Goal: Task Accomplishment & Management: Complete application form

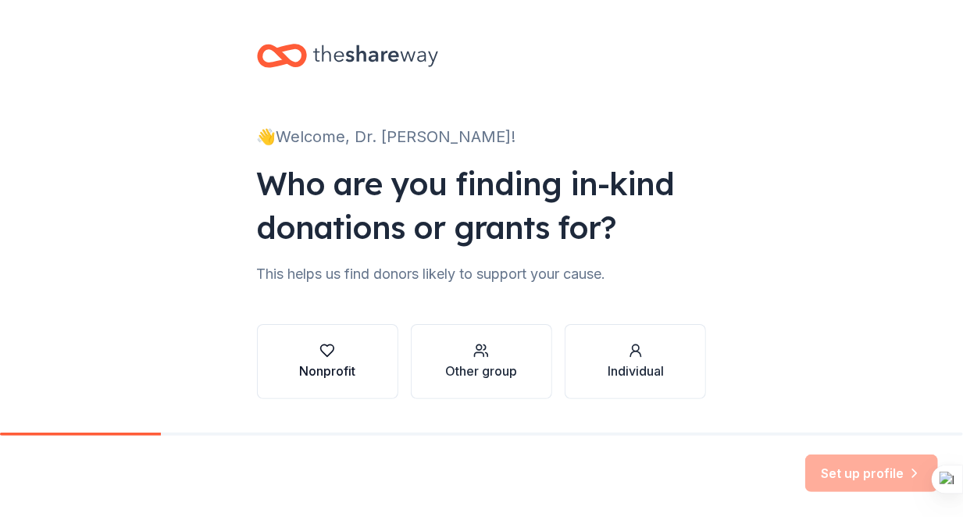
click at [324, 373] on div "Nonprofit" at bounding box center [327, 371] width 56 height 19
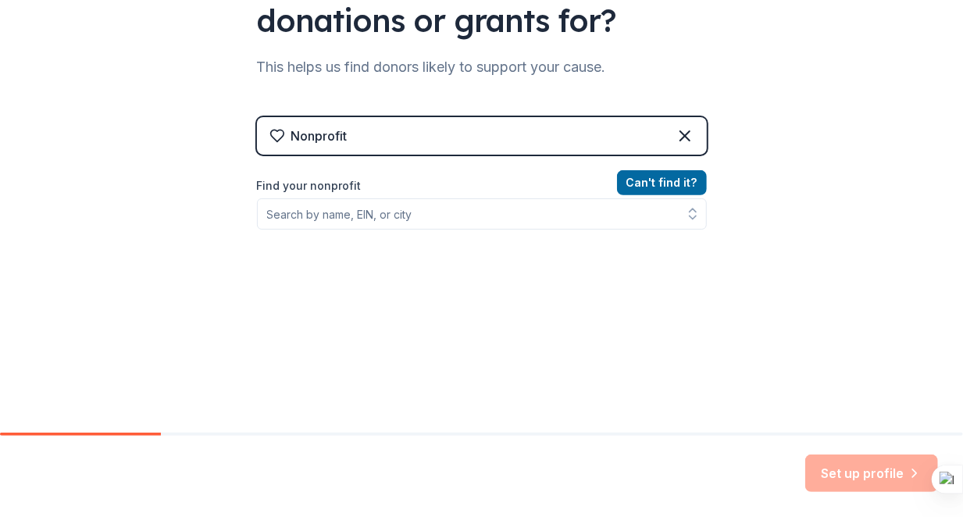
scroll to position [208, 0]
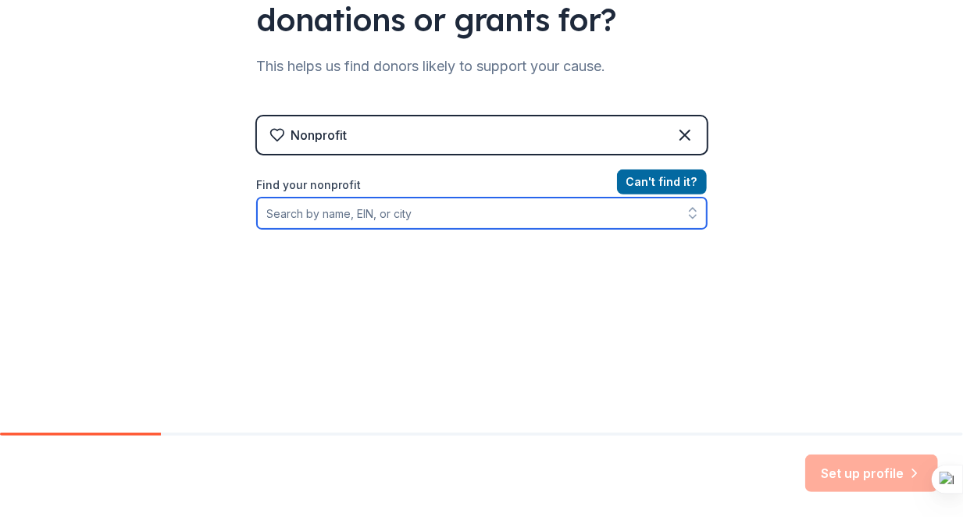
click at [351, 217] on input "Find your nonprofit" at bounding box center [482, 213] width 450 height 31
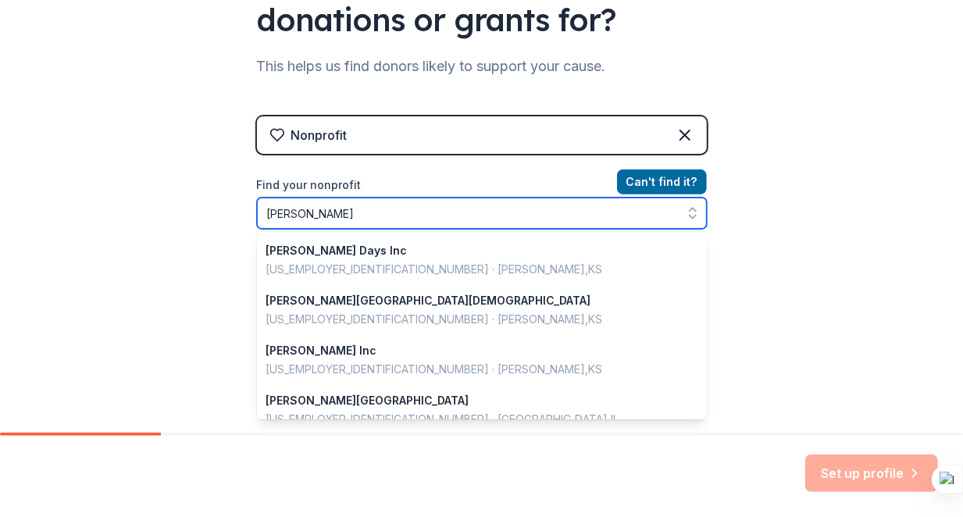
type input "[PERSON_NAME]"
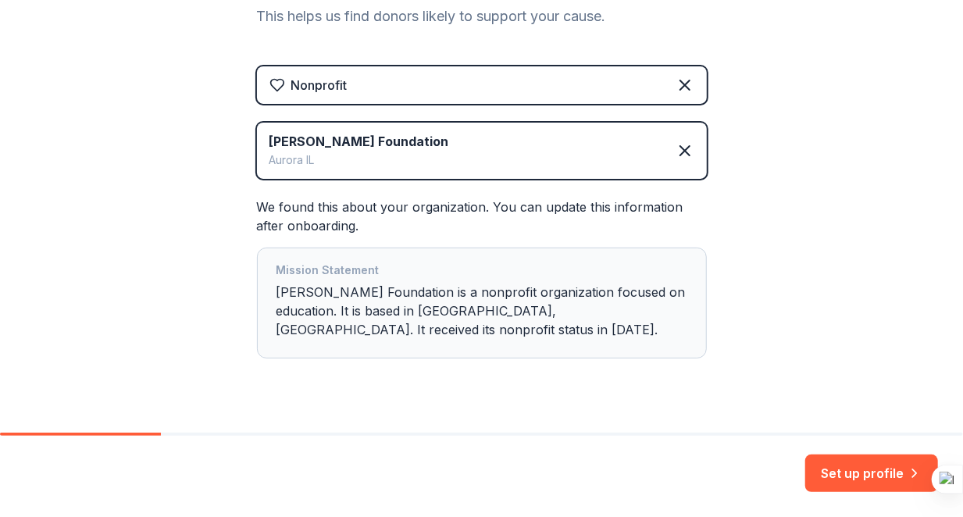
scroll to position [288, 0]
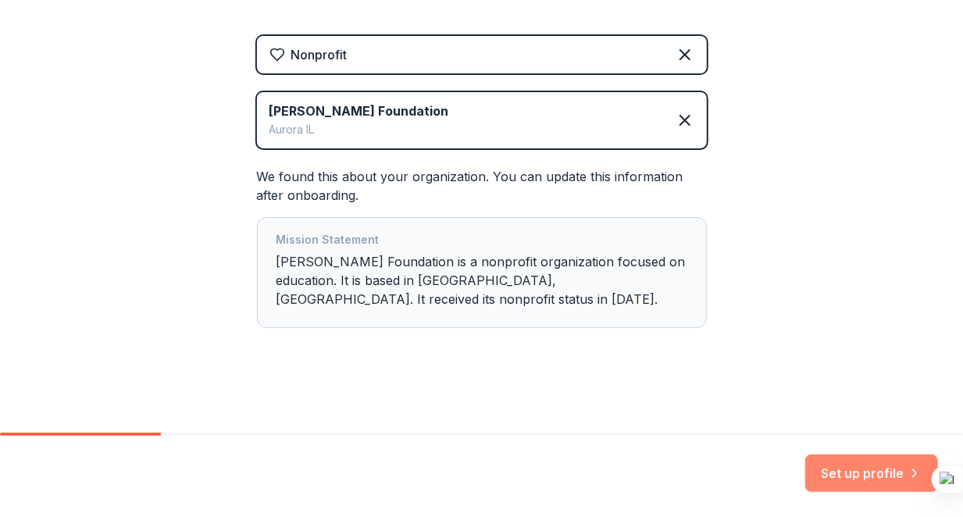
click at [837, 471] on button "Set up profile" at bounding box center [871, 472] width 133 height 37
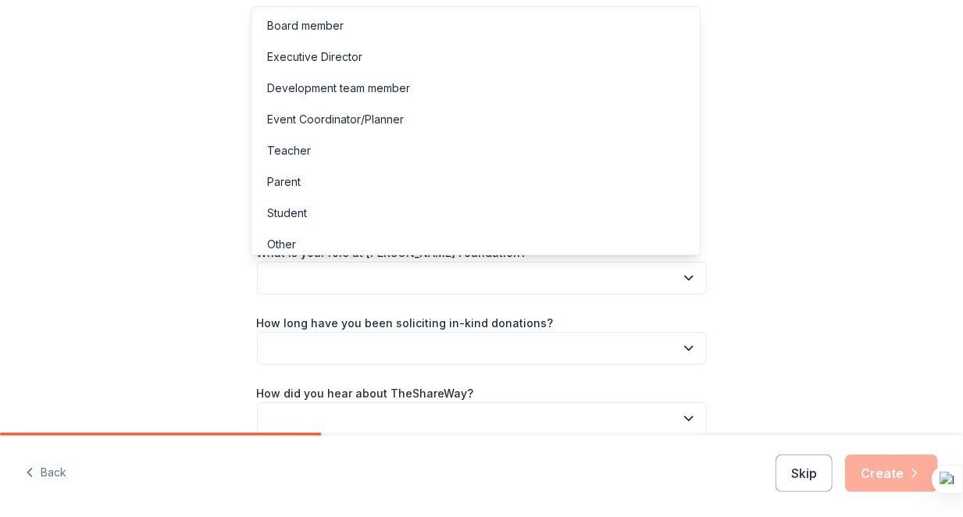
click at [561, 279] on button "button" at bounding box center [482, 278] width 450 height 33
click at [459, 110] on div "Event Coordinator/Planner" at bounding box center [476, 119] width 442 height 31
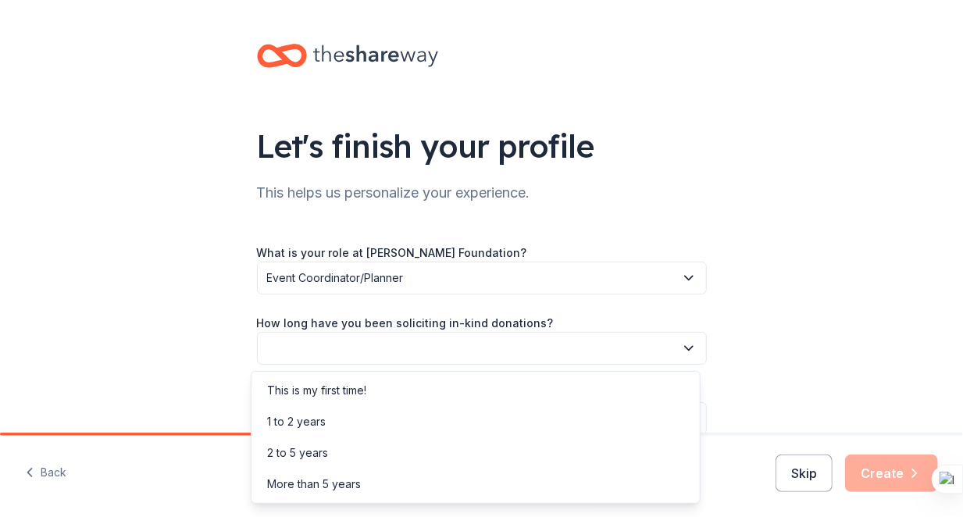
click at [511, 346] on button "button" at bounding box center [482, 348] width 450 height 33
click at [511, 408] on div "1 to 2 years" at bounding box center [476, 421] width 442 height 31
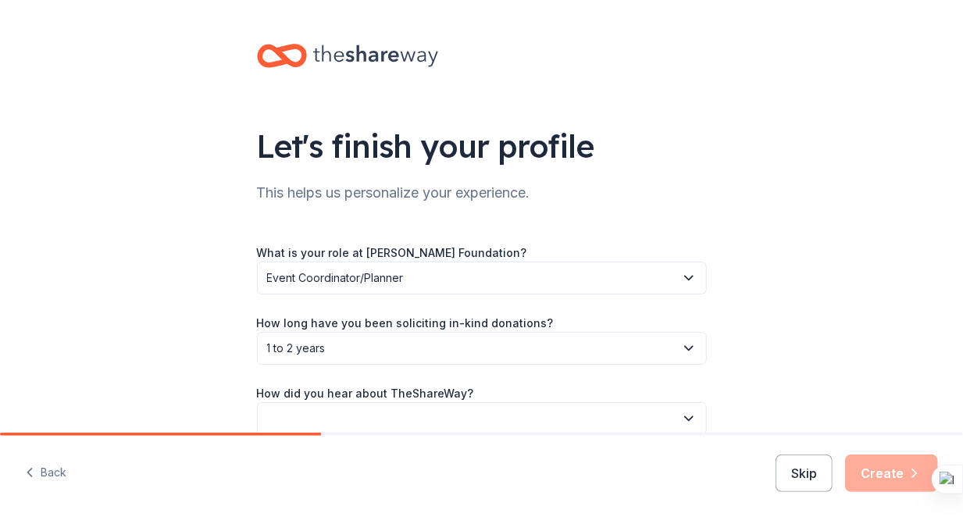
scroll to position [77, 0]
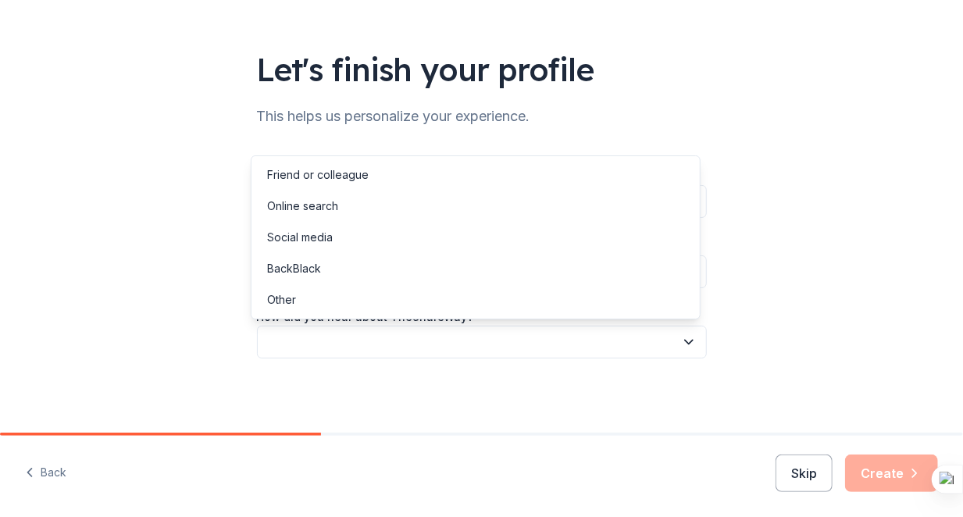
click at [597, 344] on button "button" at bounding box center [482, 342] width 450 height 33
click at [536, 214] on div "Online search" at bounding box center [476, 206] width 442 height 31
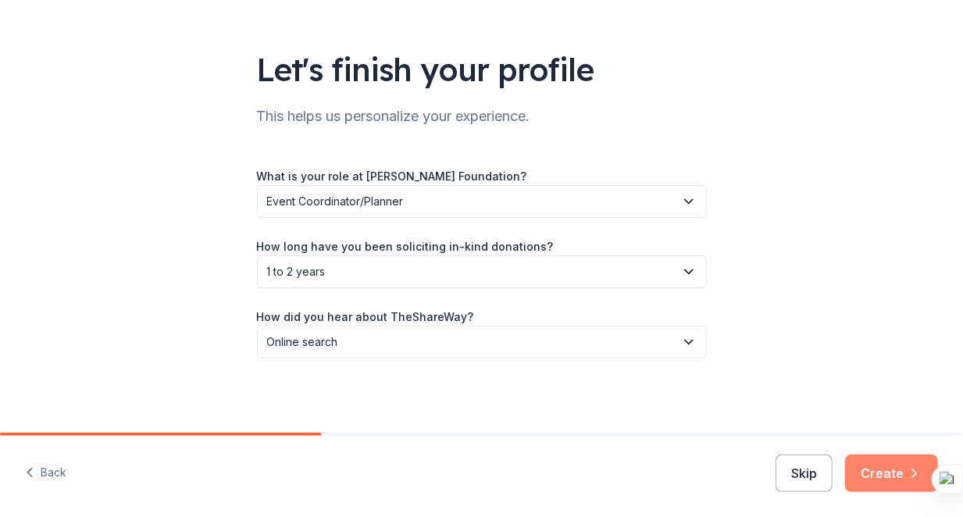
click at [874, 476] on button "Create" at bounding box center [891, 472] width 93 height 37
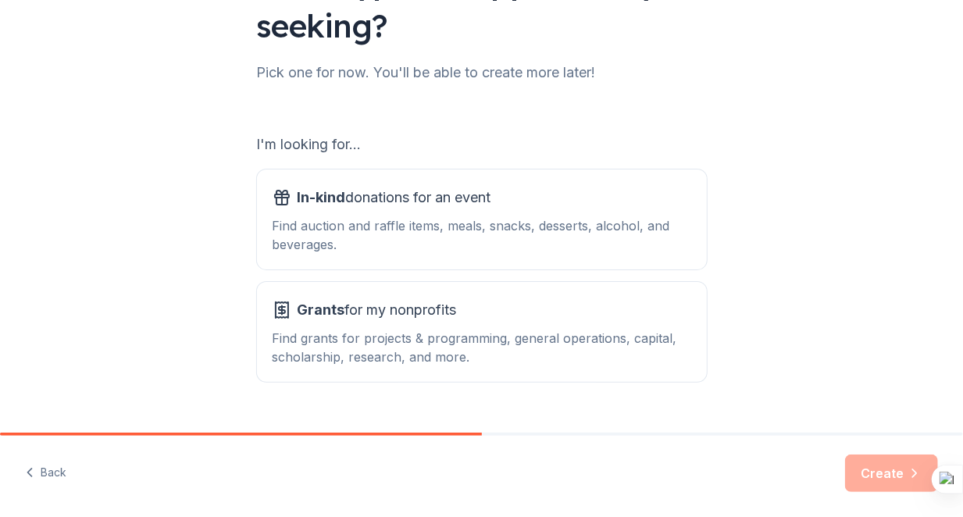
scroll to position [166, 0]
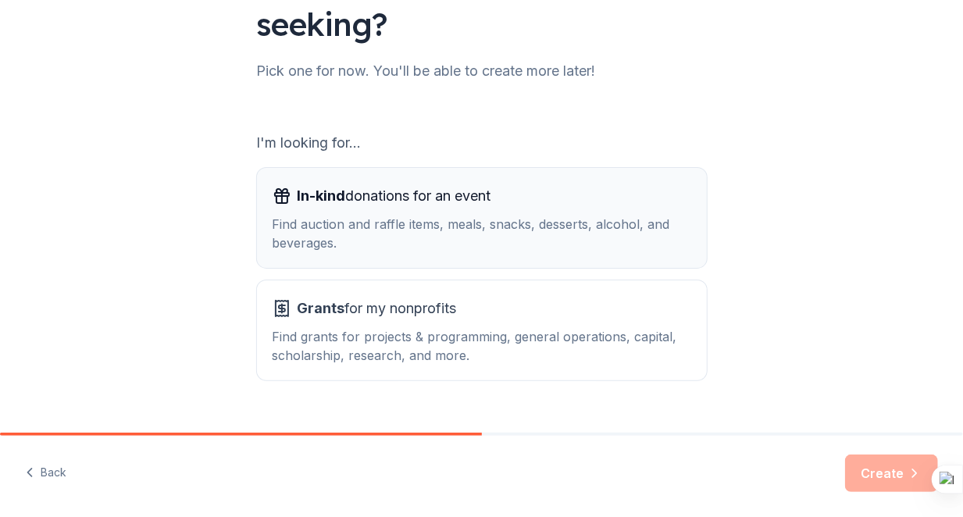
click at [554, 244] on div "Find auction and raffle items, meals, snacks, desserts, alcohol, and beverages." at bounding box center [481, 233] width 419 height 37
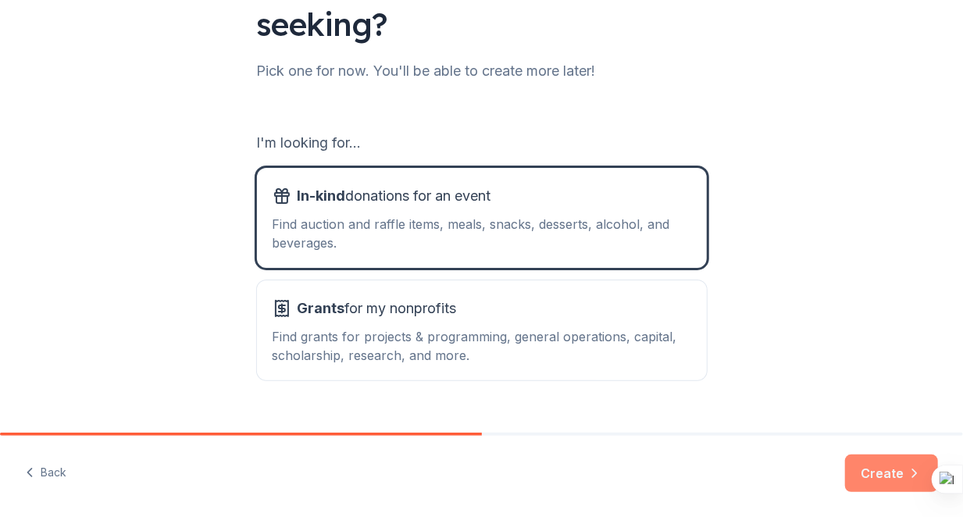
click at [860, 477] on button "Create" at bounding box center [891, 472] width 93 height 37
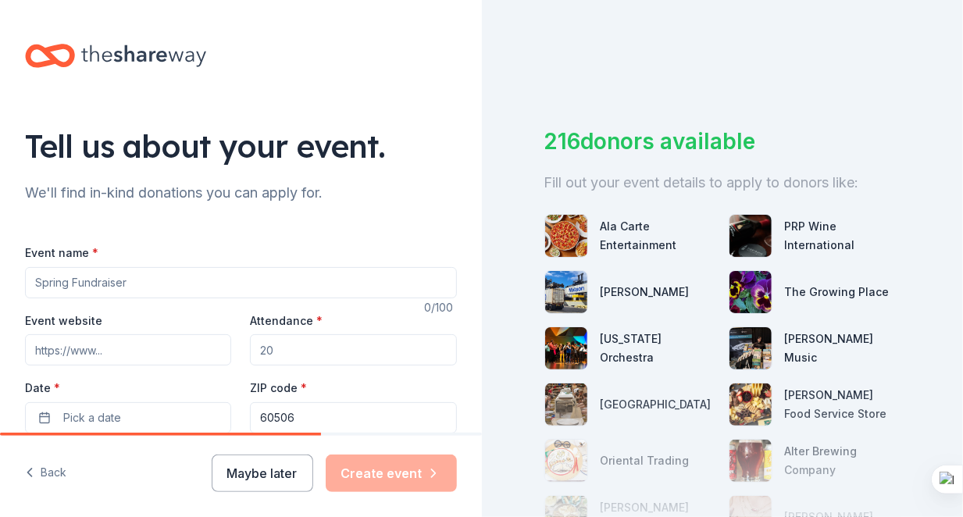
click at [130, 274] on input "Event name *" at bounding box center [241, 282] width 432 height 31
type input "3rd Annual [PERSON_NAME] Foundation Community Building Classic"
click at [102, 348] on input "Event website" at bounding box center [128, 349] width 206 height 31
click at [149, 351] on input "Event website" at bounding box center [128, 349] width 206 height 31
paste input "[URL][DOMAIN_NAME]"
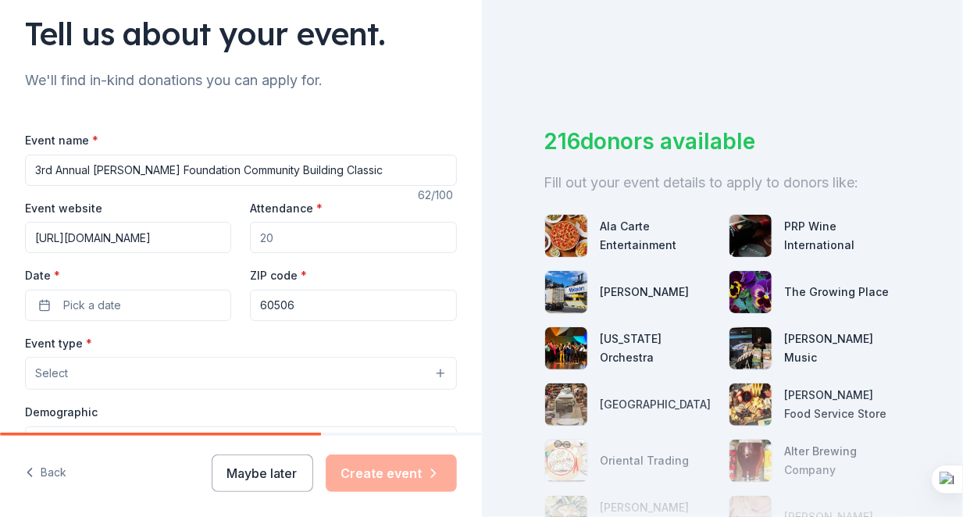
scroll to position [113, 0]
type input "[URL][DOMAIN_NAME]"
click at [274, 234] on input "Attendance *" at bounding box center [353, 236] width 206 height 31
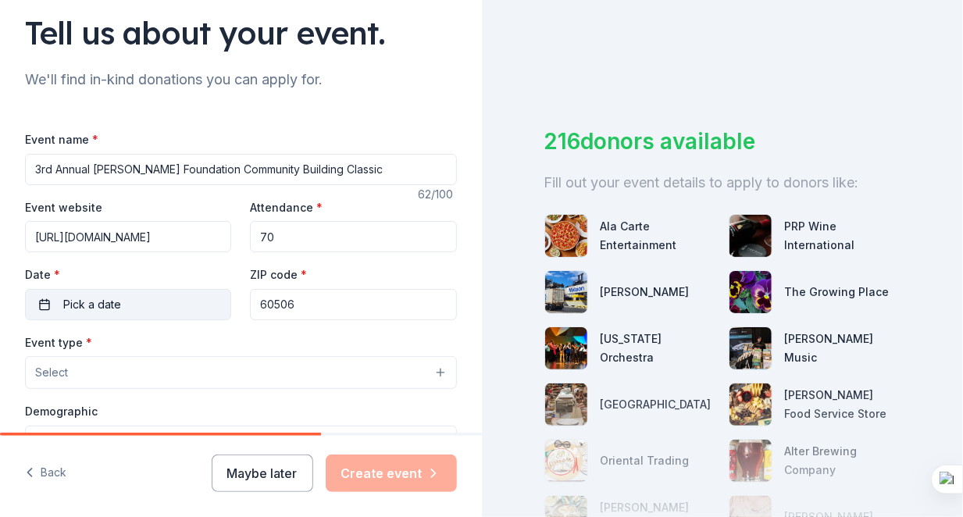
type input "70"
click at [102, 299] on span "Pick a date" at bounding box center [92, 304] width 58 height 19
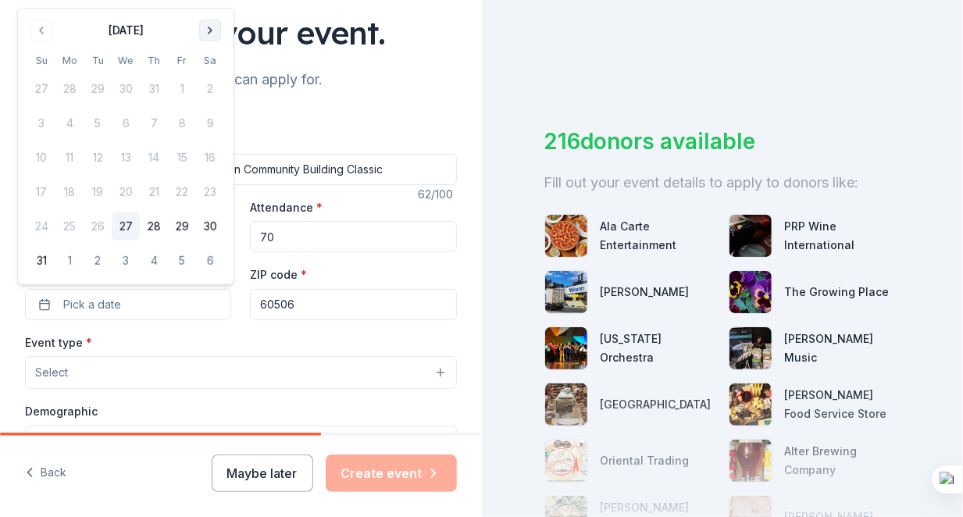
click at [208, 28] on button "Go to next month" at bounding box center [210, 31] width 22 height 22
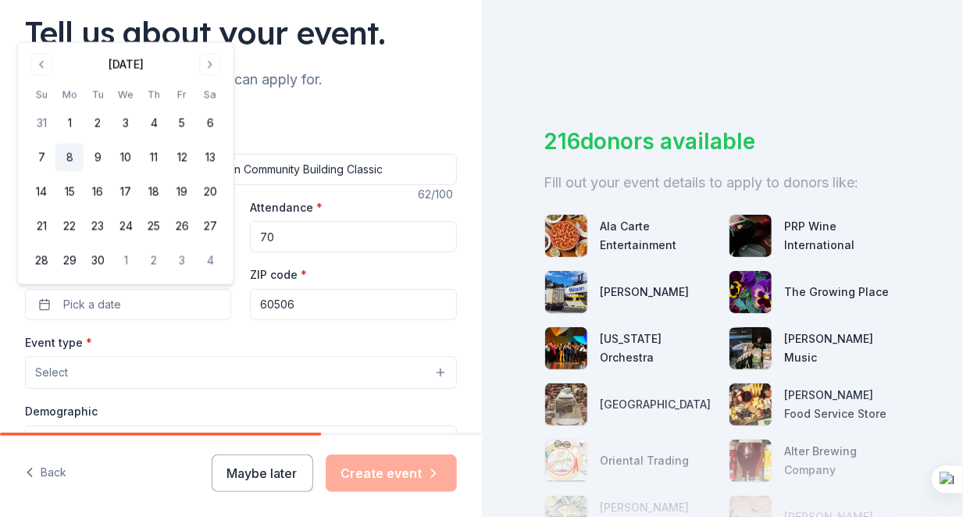
click at [67, 153] on button "8" at bounding box center [69, 158] width 28 height 28
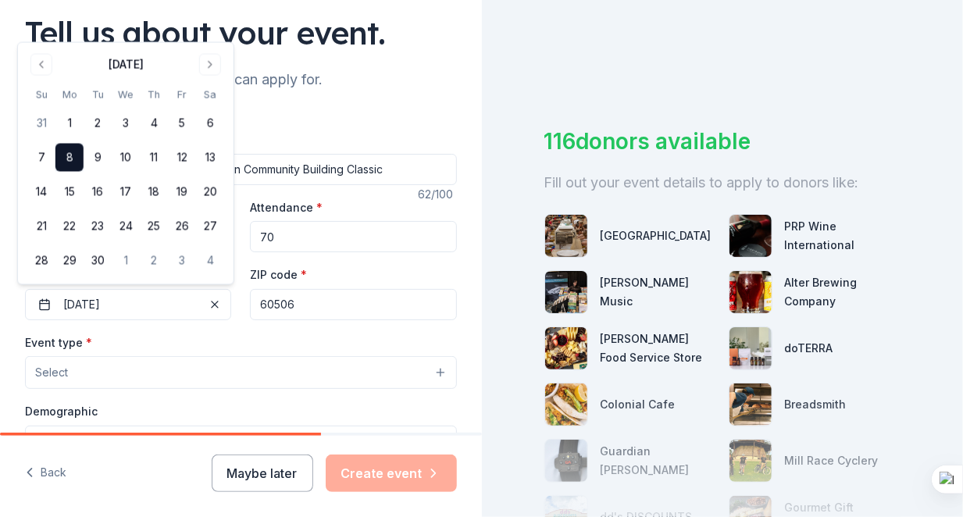
click at [237, 370] on button "Select" at bounding box center [241, 372] width 432 height 33
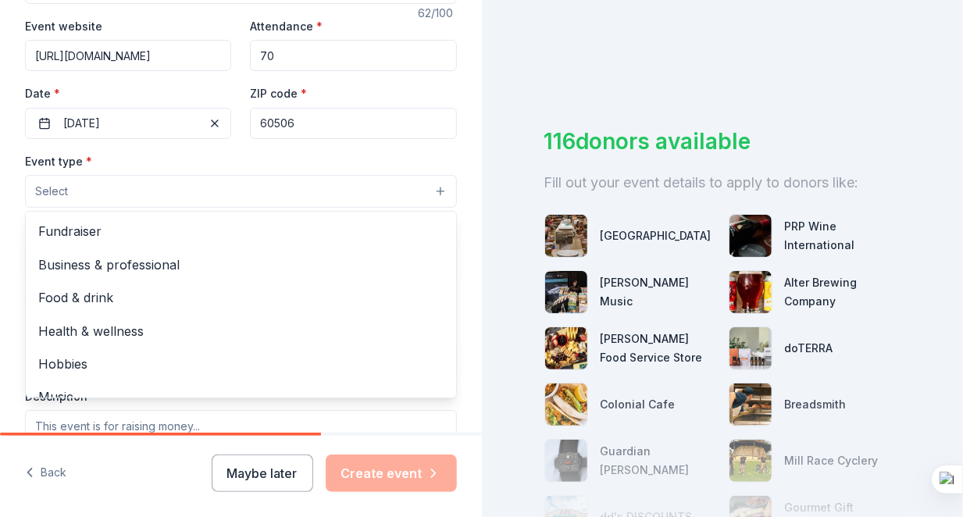
scroll to position [296, 0]
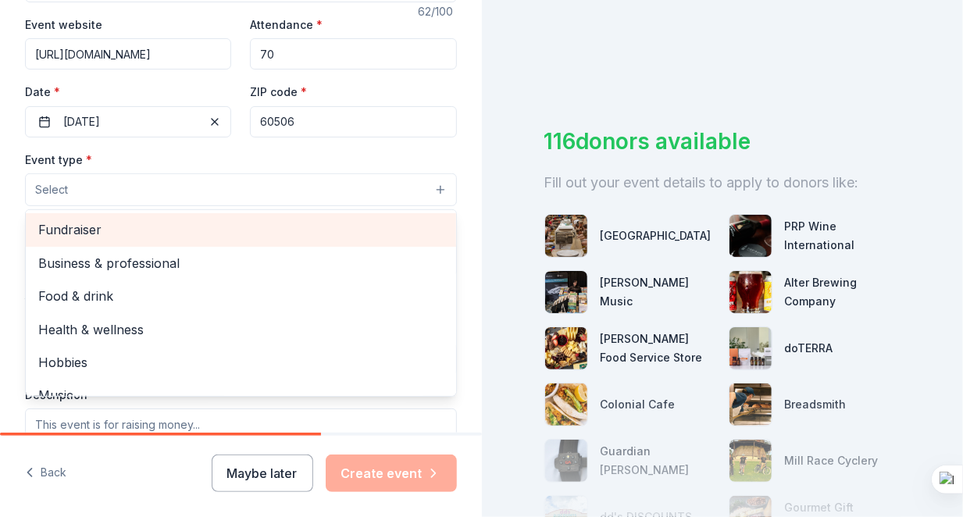
click at [107, 230] on span "Fundraiser" at bounding box center [240, 229] width 405 height 20
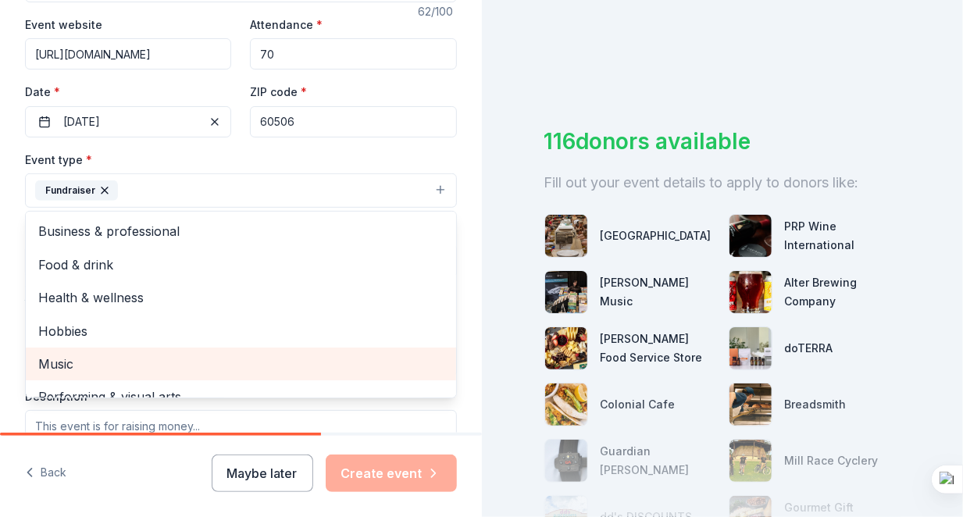
scroll to position [18, 0]
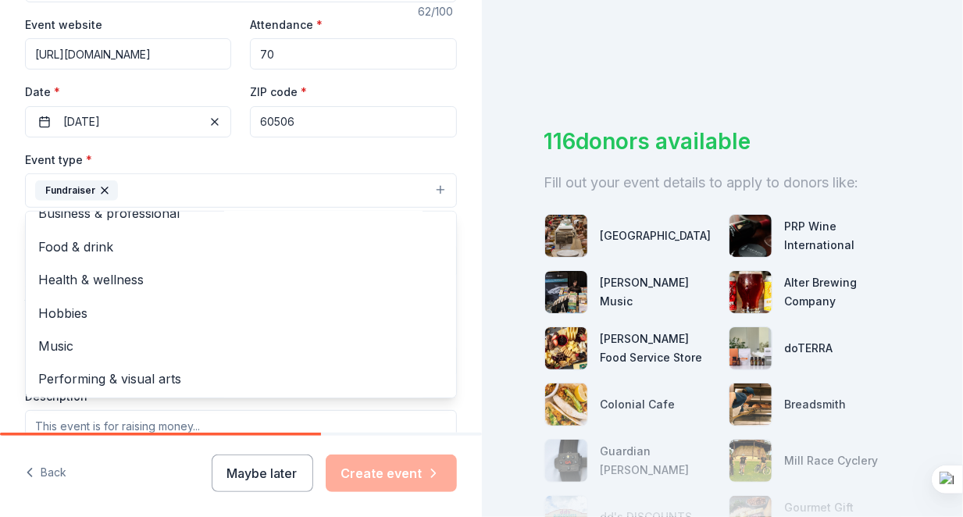
click at [414, 133] on div "Event name * 3rd Annual [PERSON_NAME] Foundation Community Building Classic 62 …" at bounding box center [241, 308] width 432 height 723
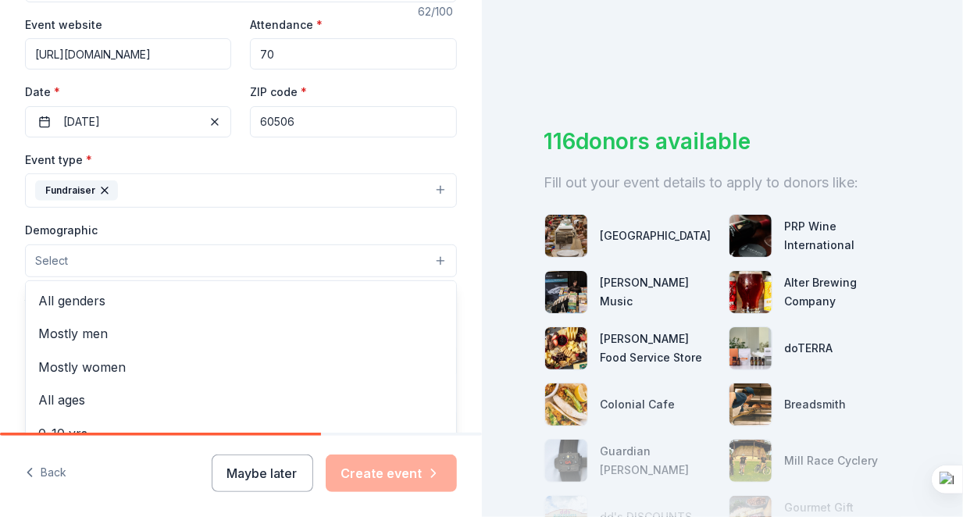
click at [276, 259] on button "Select" at bounding box center [241, 260] width 432 height 33
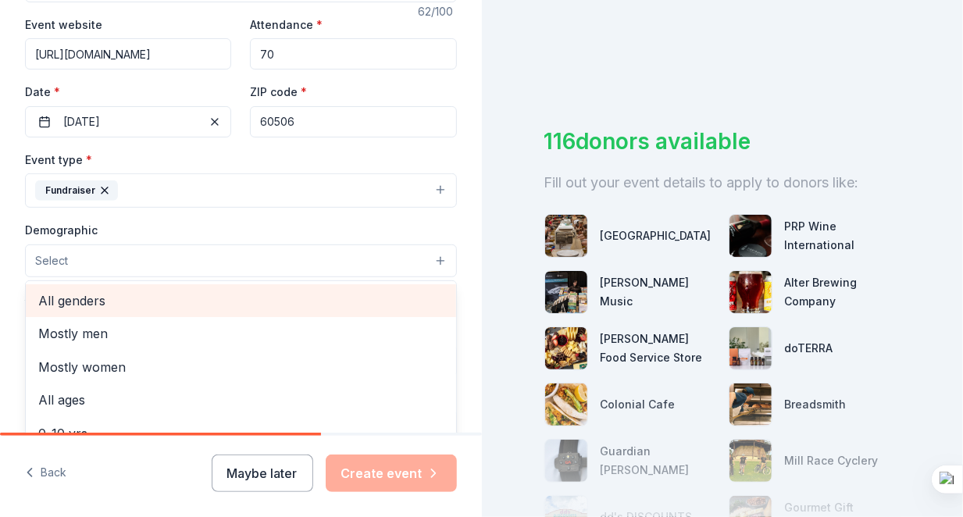
click at [263, 304] on span "All genders" at bounding box center [240, 300] width 405 height 20
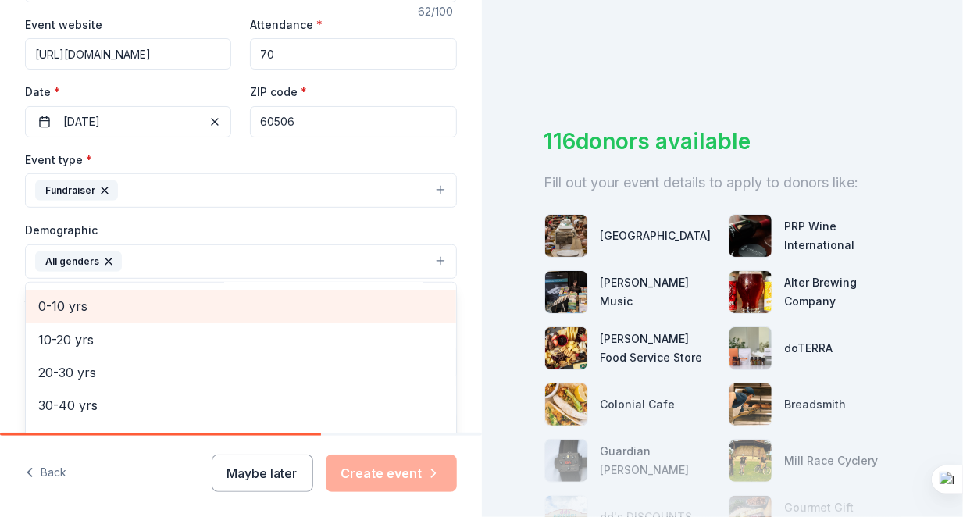
scroll to position [113, 0]
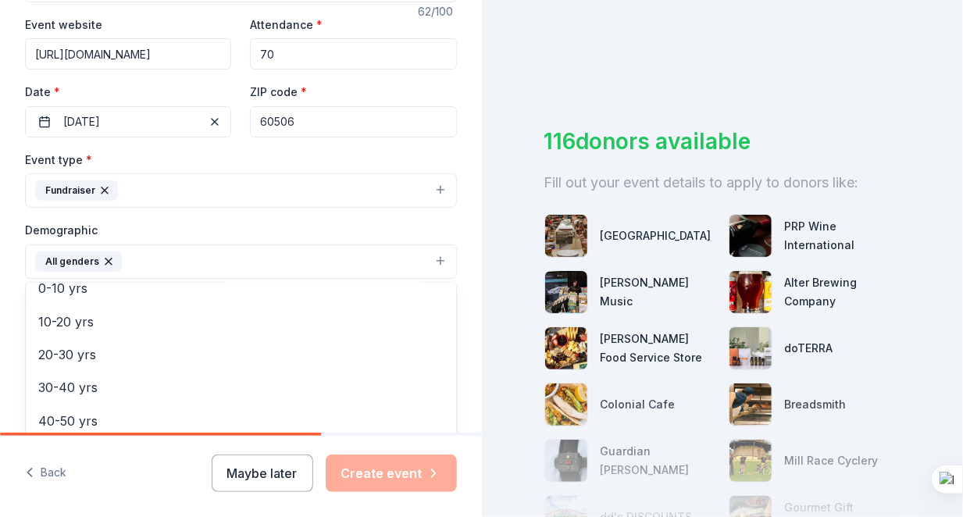
click at [460, 86] on div "Tell us about your event. We'll find in-kind donations you can apply for. Event…" at bounding box center [241, 225] width 482 height 1042
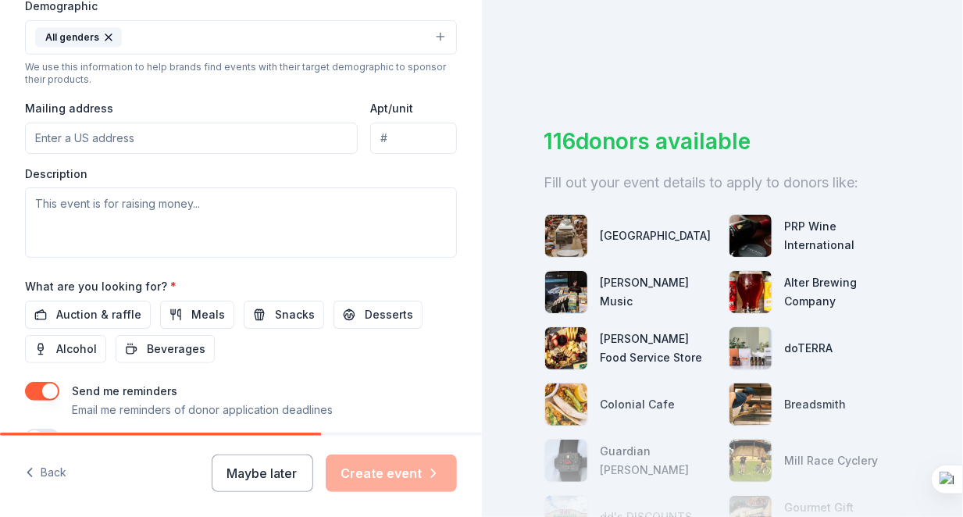
scroll to position [521, 0]
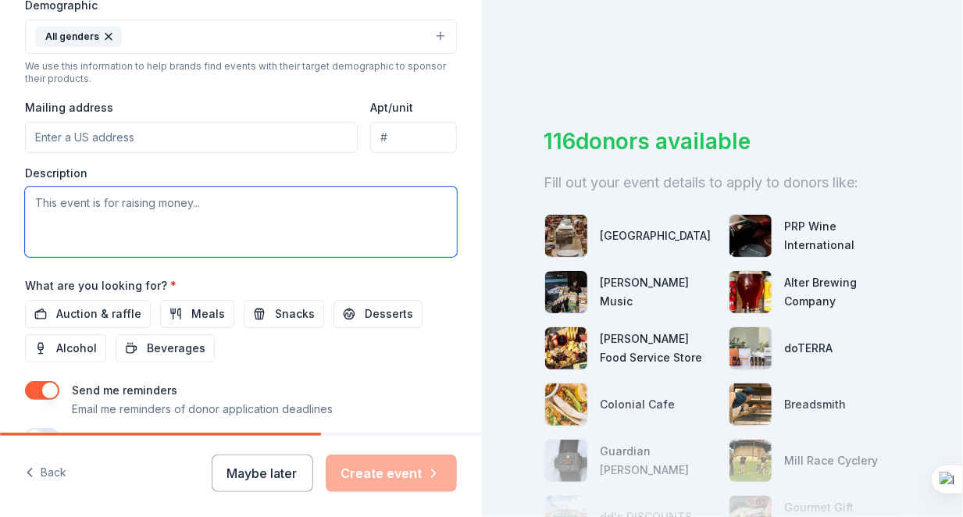
click at [99, 201] on textarea at bounding box center [241, 222] width 432 height 70
type textarea "J"
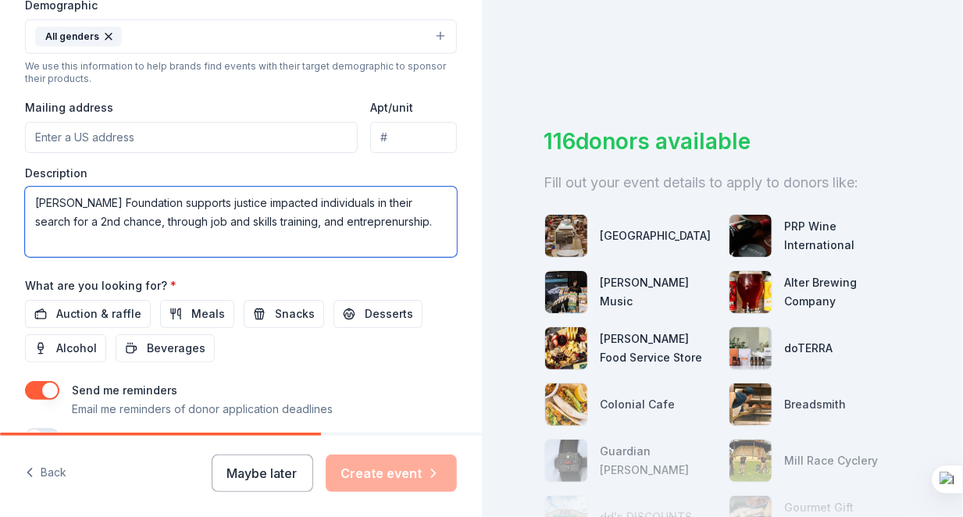
click at [395, 221] on textarea "[PERSON_NAME] Foundation supports justice impacted individuals in their search …" at bounding box center [241, 222] width 432 height 70
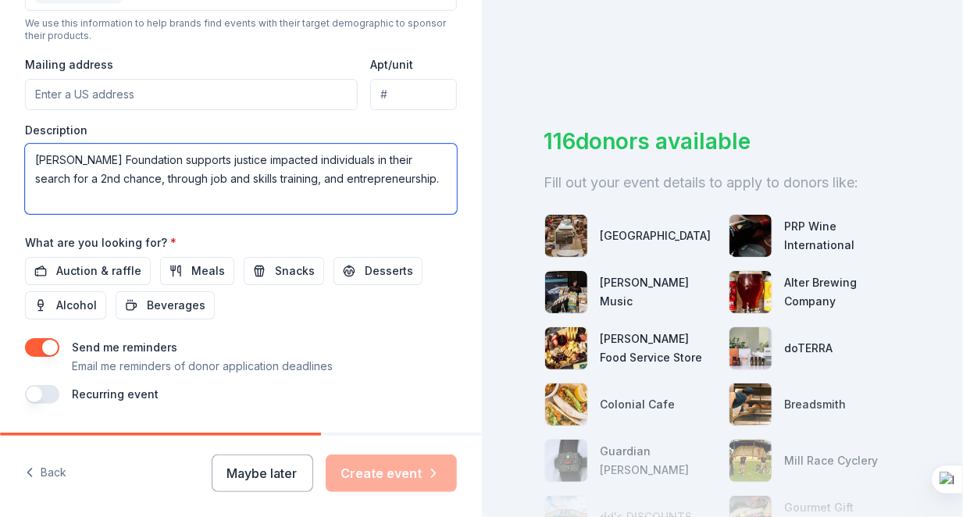
scroll to position [570, 0]
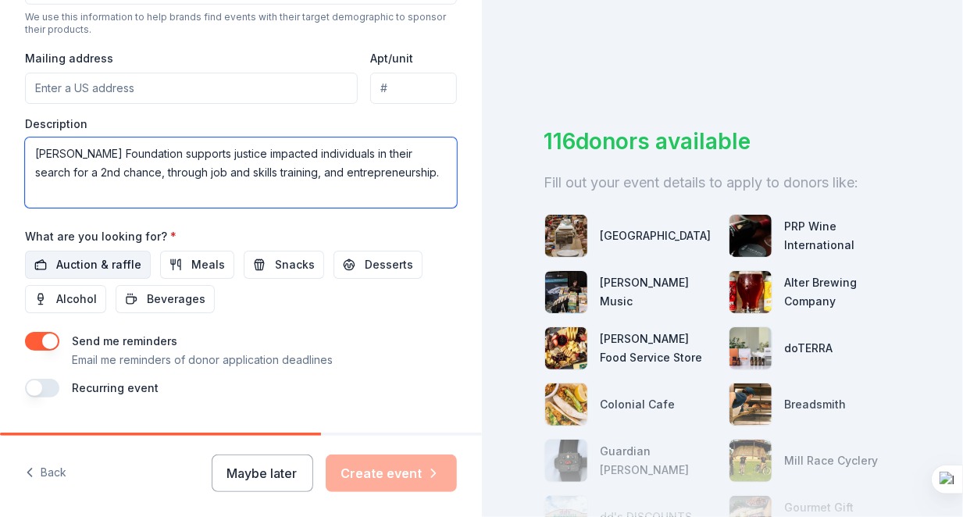
type textarea "[PERSON_NAME] Foundation supports justice impacted individuals in their search …"
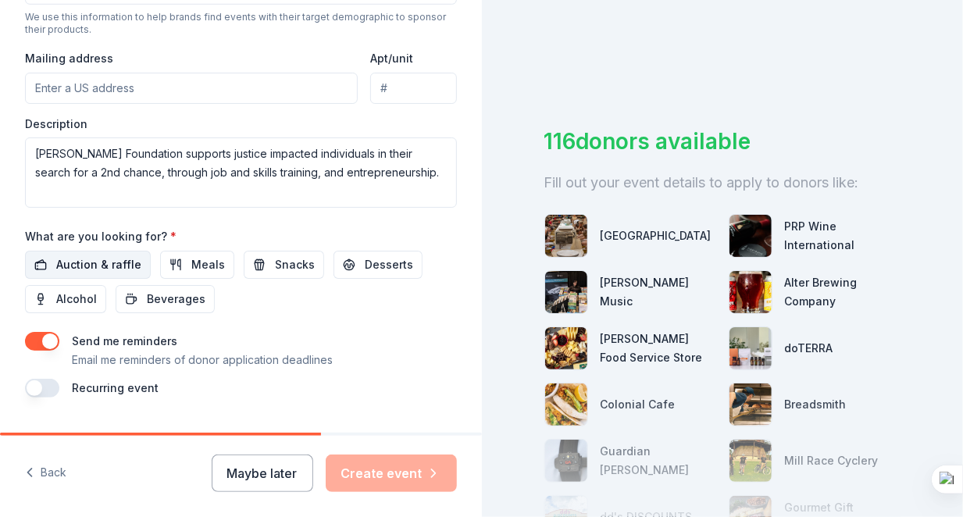
click at [82, 267] on span "Auction & raffle" at bounding box center [98, 264] width 85 height 19
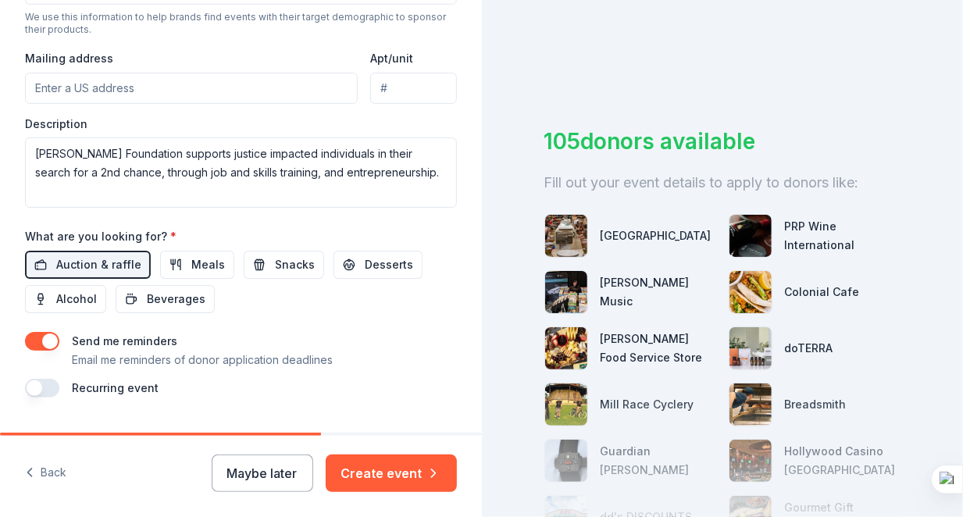
scroll to position [604, 0]
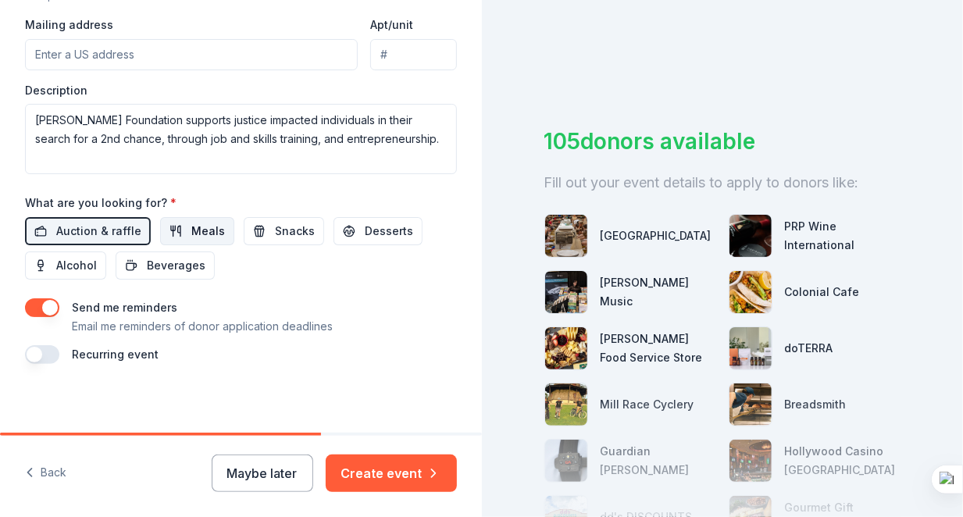
click at [208, 223] on span "Meals" at bounding box center [208, 231] width 34 height 19
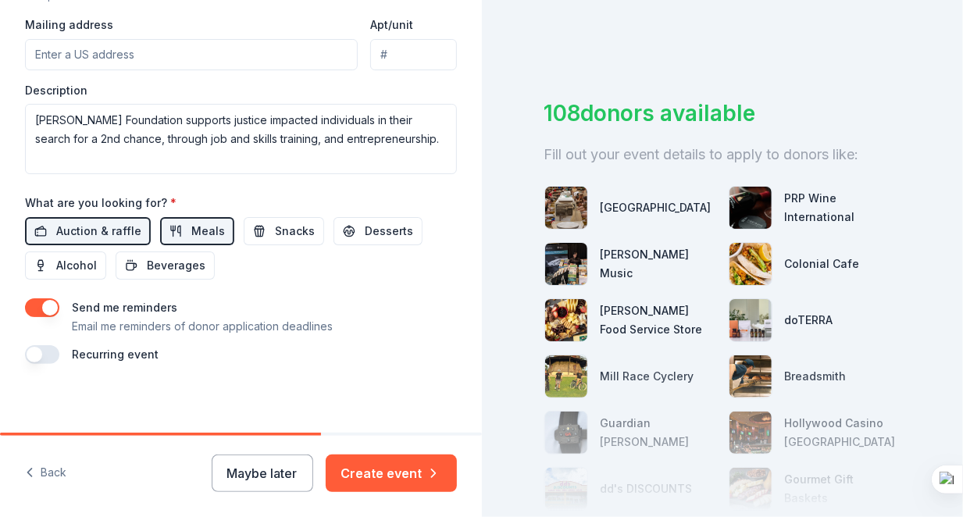
scroll to position [33, 0]
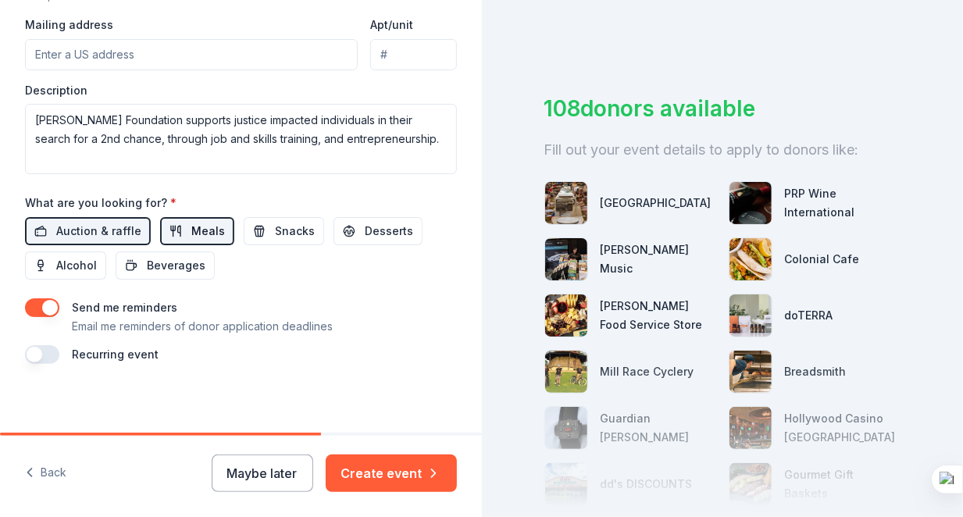
click at [201, 222] on span "Meals" at bounding box center [208, 231] width 34 height 19
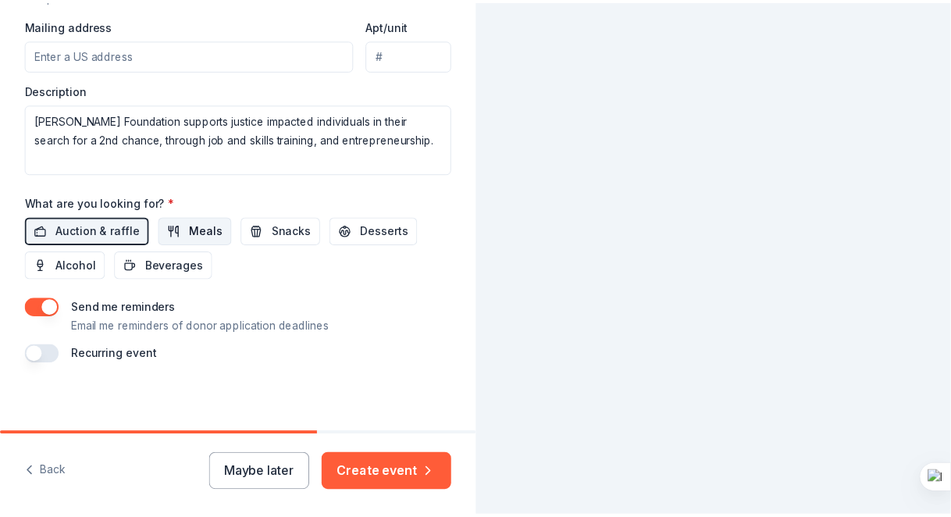
scroll to position [0, 0]
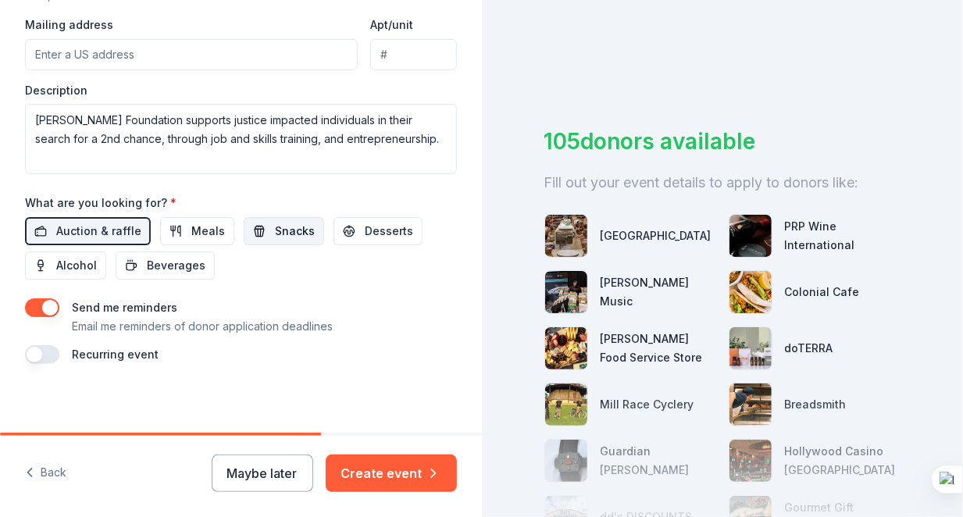
click at [275, 230] on span "Snacks" at bounding box center [295, 231] width 40 height 19
click at [85, 256] on span "Alcohol" at bounding box center [76, 265] width 41 height 19
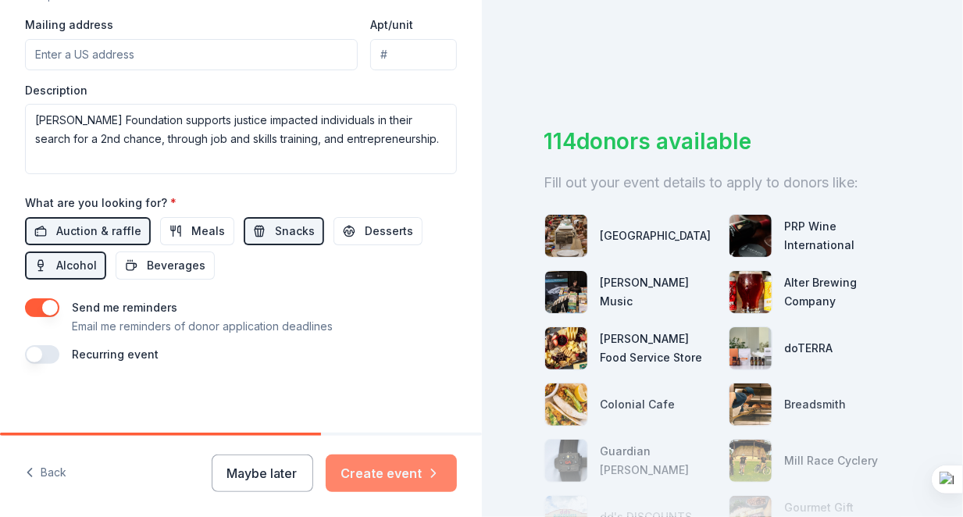
click at [375, 461] on button "Create event" at bounding box center [391, 472] width 131 height 37
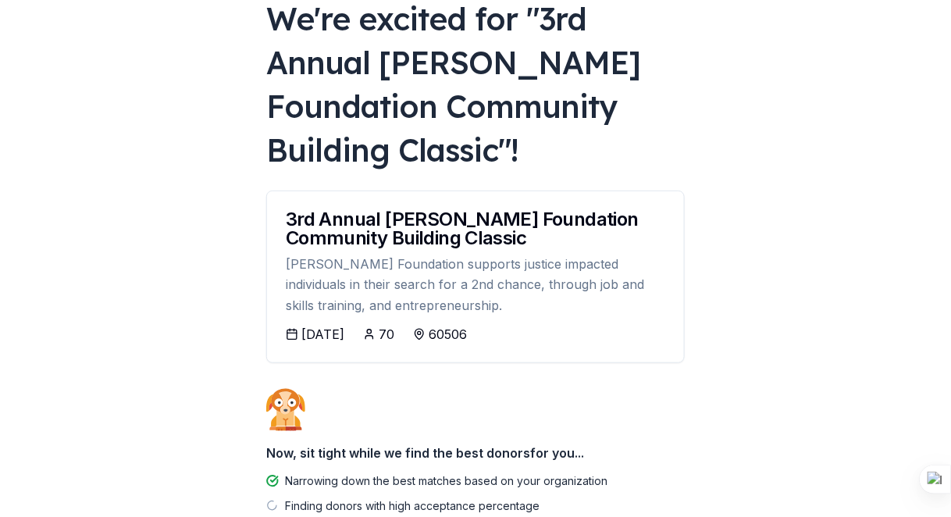
scroll to position [227, 0]
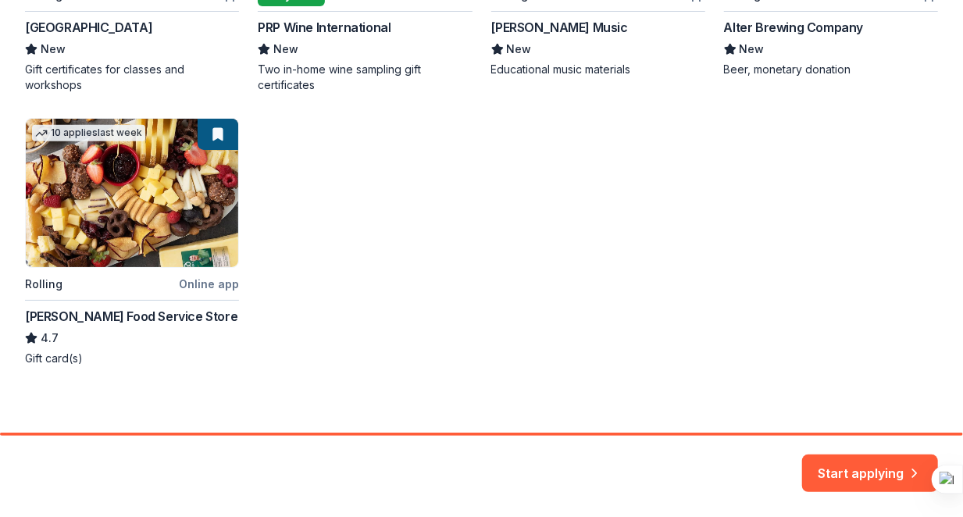
scroll to position [489, 0]
